Goal: Find specific page/section: Find specific page/section

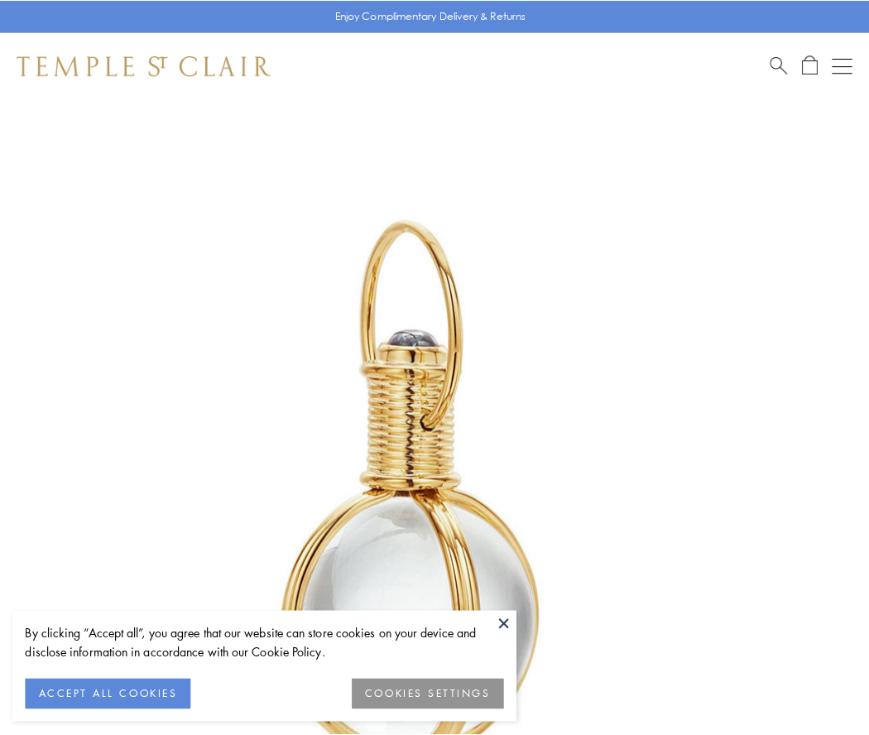
scroll to position [432, 0]
